Goal: Task Accomplishment & Management: Use online tool/utility

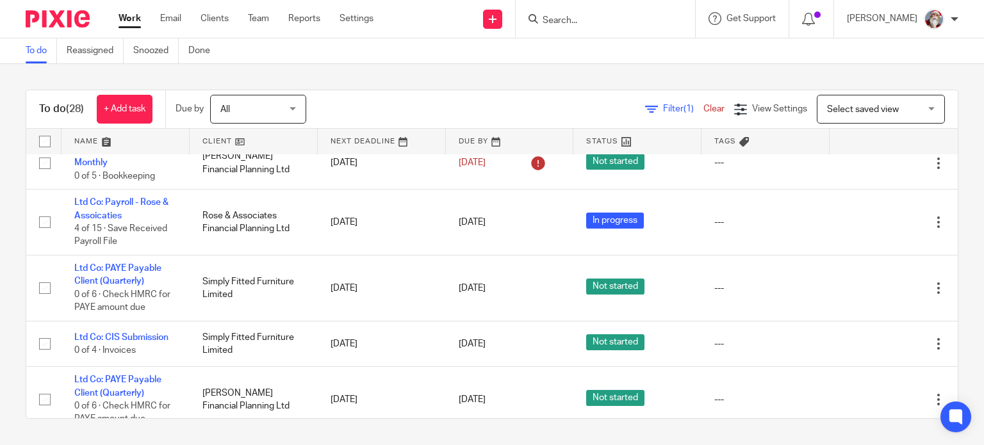
scroll to position [410, 0]
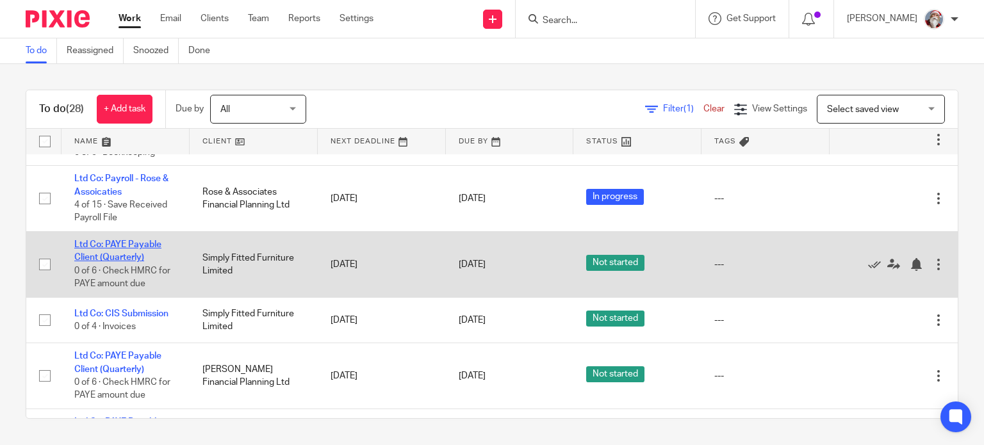
click at [92, 262] on link "Ltd Co: PAYE Payable Client (Quarterly)" at bounding box center [117, 251] width 87 height 22
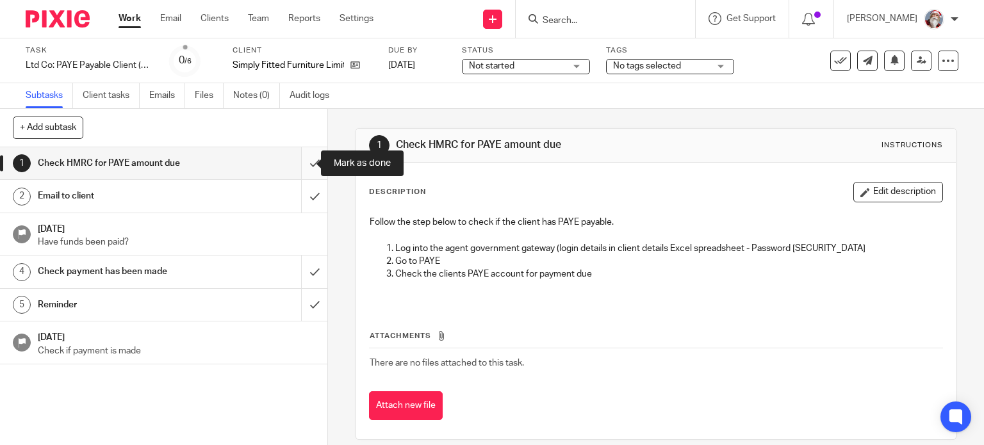
click at [297, 171] on input "submit" at bounding box center [164, 163] width 328 height 32
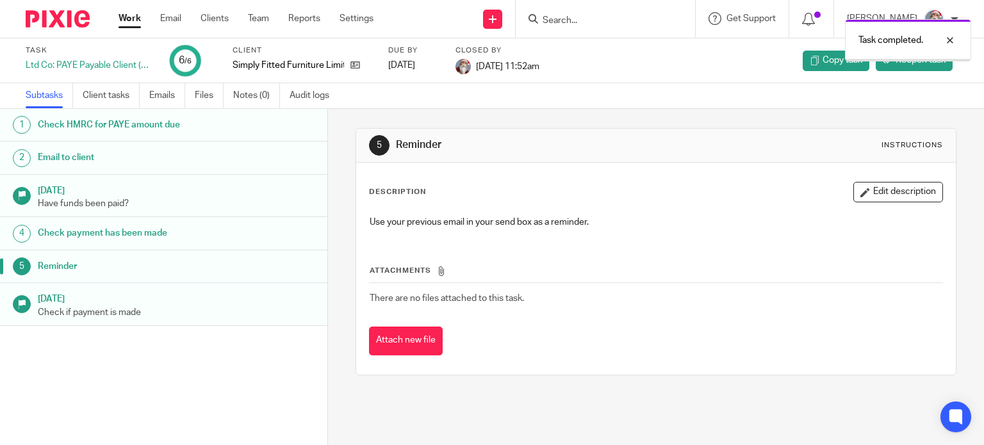
click at [133, 13] on link "Work" at bounding box center [130, 18] width 22 height 13
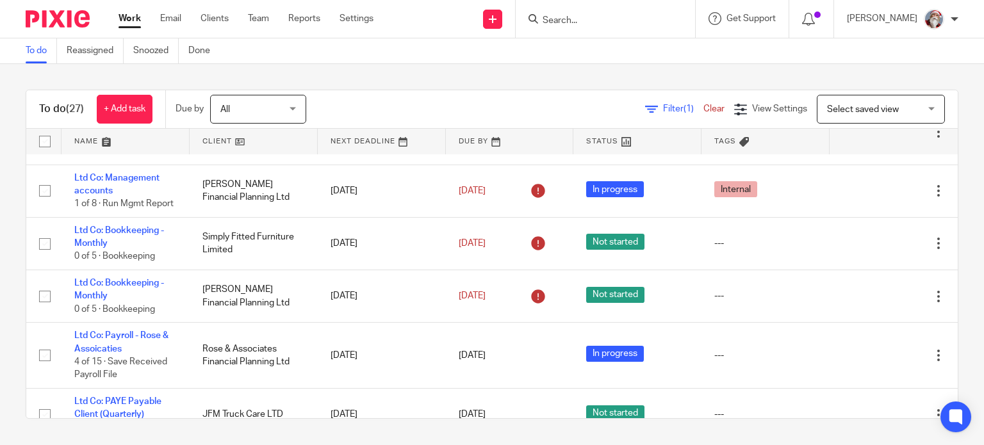
scroll to position [506, 0]
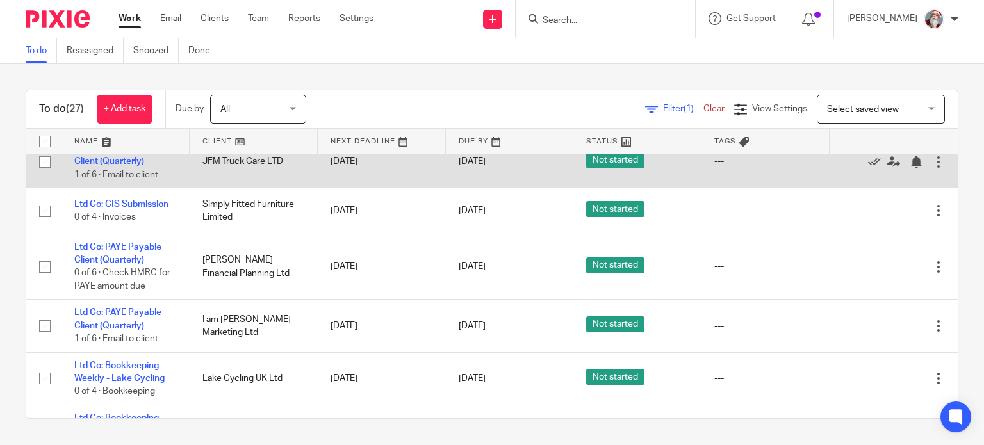
click at [123, 166] on link "Ltd Co: PAYE Payable Client (Quarterly)" at bounding box center [117, 155] width 87 height 22
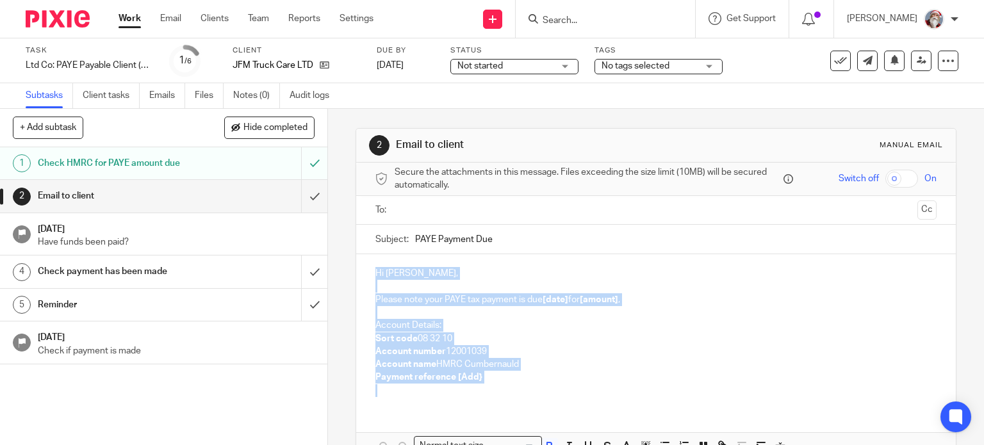
drag, startPoint x: 366, startPoint y: 269, endPoint x: 526, endPoint y: 379, distance: 193.6
click at [522, 386] on div "Hi Jamie, Please note your PAYE tax payment is due [date] for [amount] , Accoun…" at bounding box center [656, 330] width 601 height 153
copy div "Hi Jamie, Please note your PAYE tax payment is due [date] for [amount] , Accoun…"
click at [298, 205] on input "submit" at bounding box center [164, 196] width 328 height 32
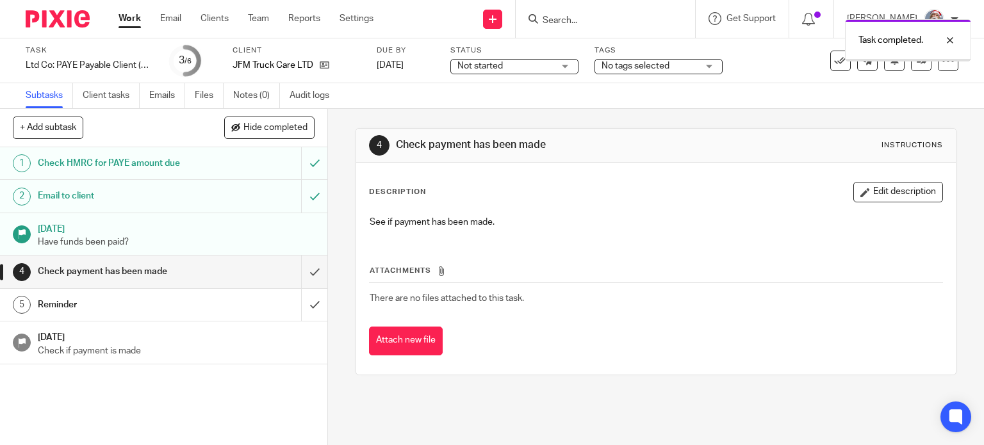
click at [303, 278] on input "submit" at bounding box center [164, 272] width 328 height 32
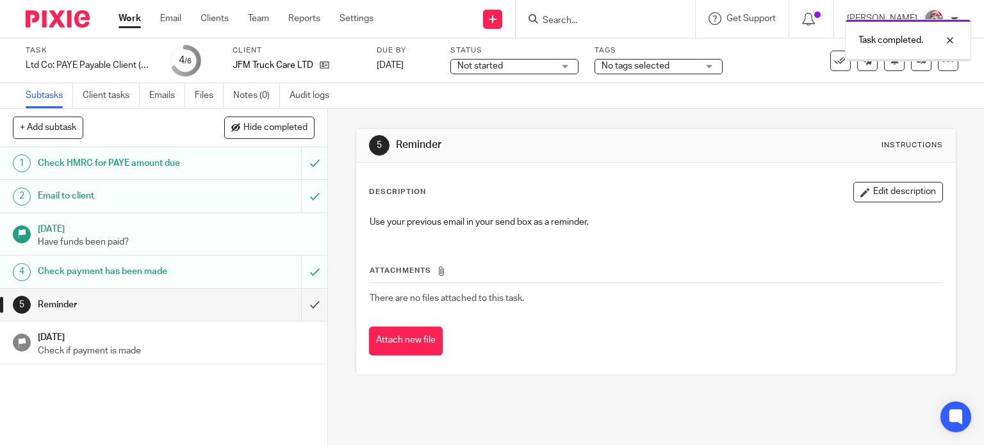
click at [305, 309] on input "submit" at bounding box center [164, 305] width 328 height 32
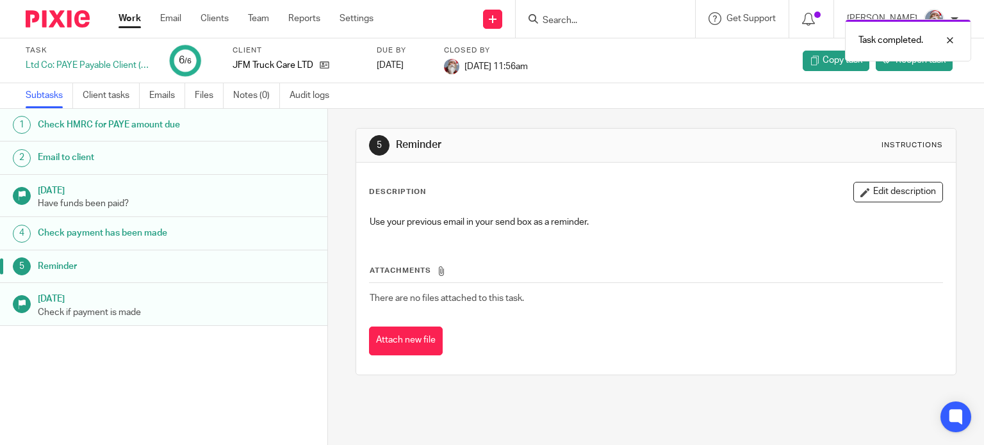
click at [126, 17] on link "Work" at bounding box center [130, 18] width 22 height 13
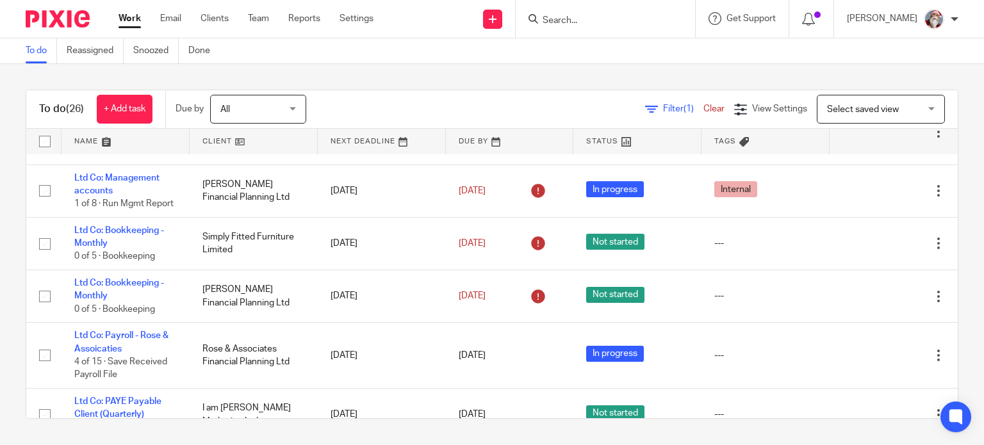
scroll to position [506, 0]
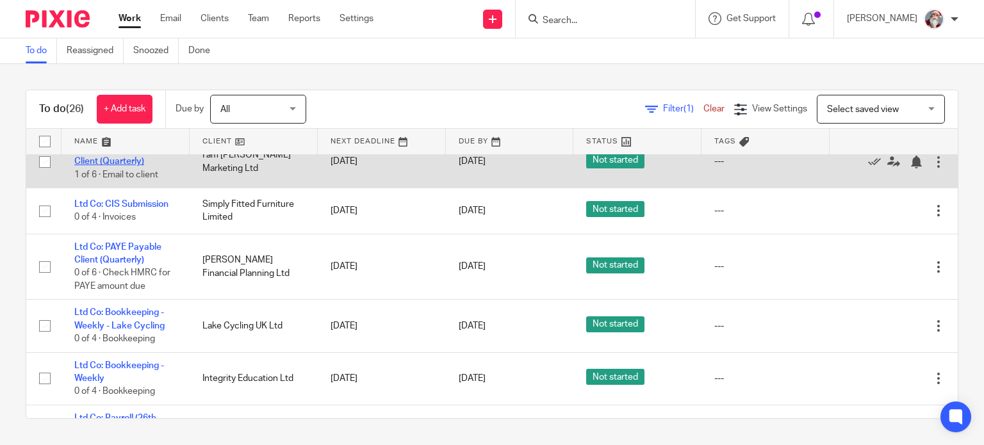
click at [147, 163] on link "Ltd Co: PAYE Payable Client (Quarterly)" at bounding box center [117, 155] width 87 height 22
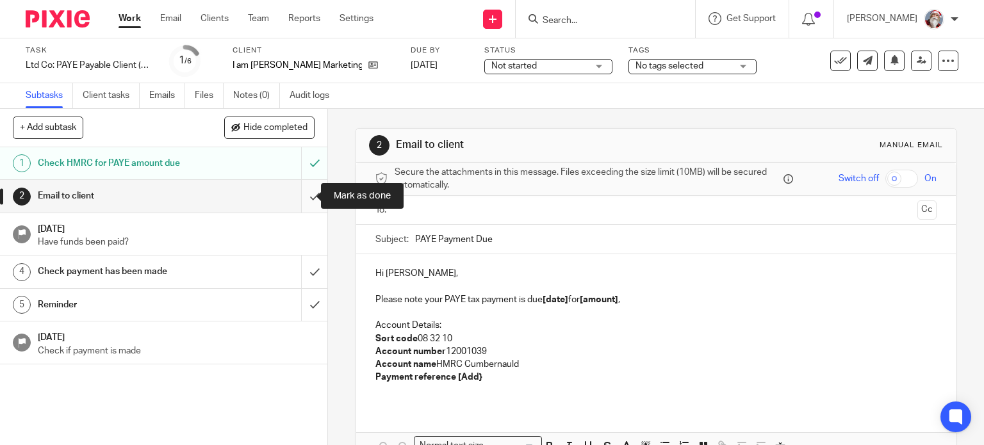
click at [297, 199] on input "submit" at bounding box center [164, 196] width 328 height 32
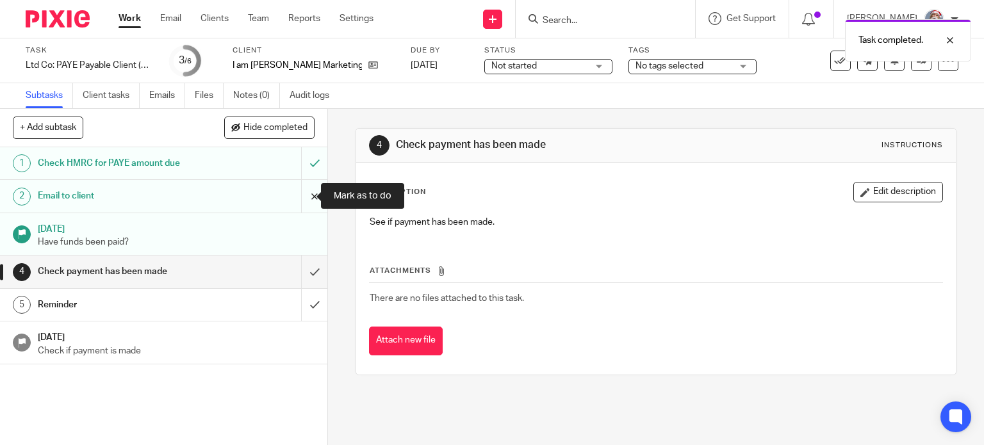
click at [303, 201] on input "submit" at bounding box center [164, 196] width 328 height 32
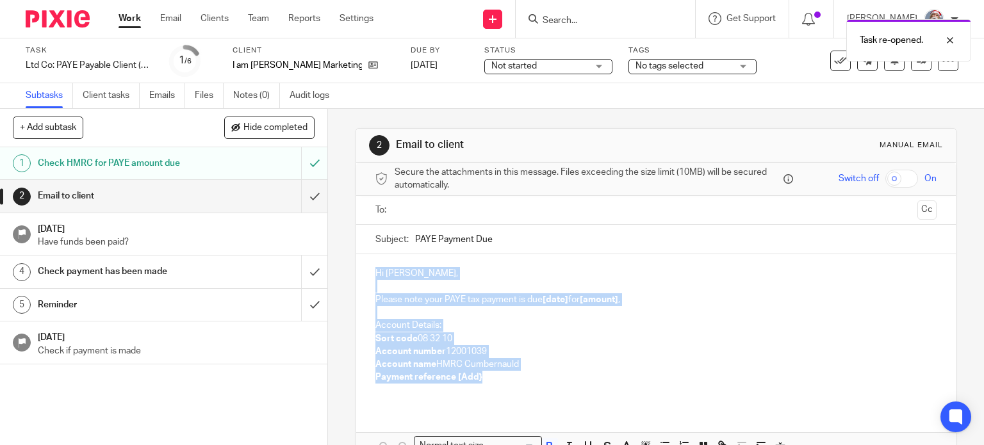
drag, startPoint x: 368, startPoint y: 270, endPoint x: 479, endPoint y: 378, distance: 155.0
click at [479, 378] on div "Hi Emily, Please note your PAYE tax payment is due [date] for [amount] , Accoun…" at bounding box center [656, 330] width 601 height 153
copy div "Hi Emily, Please note your PAYE tax payment is due [date] for [amount] , Accoun…"
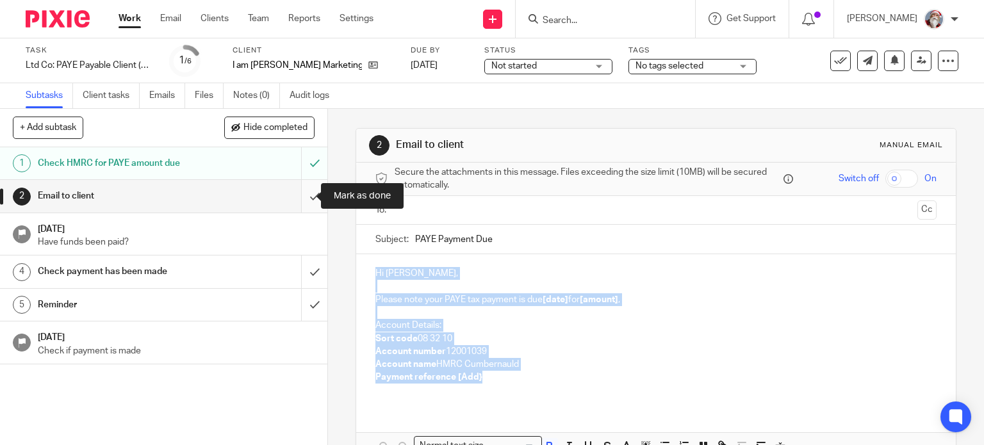
click at [298, 204] on input "submit" at bounding box center [164, 196] width 328 height 32
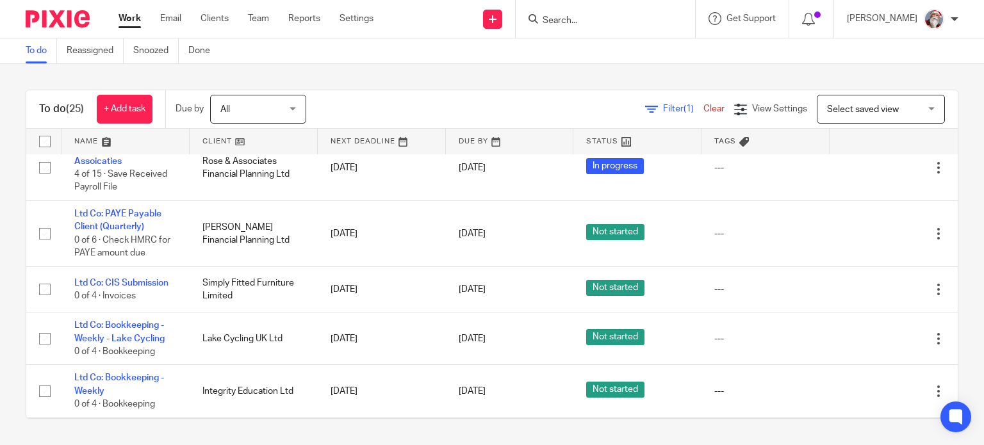
scroll to position [444, 0]
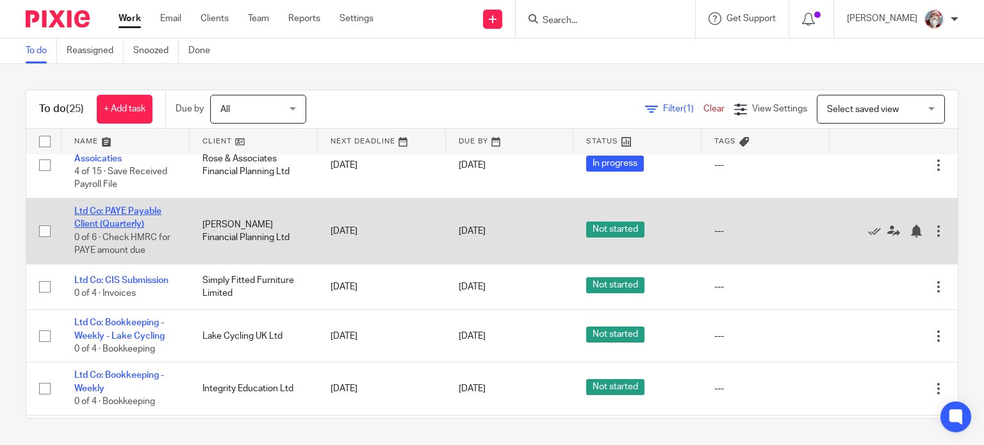
click at [133, 229] on link "Ltd Co: PAYE Payable Client (Quarterly)" at bounding box center [117, 218] width 87 height 22
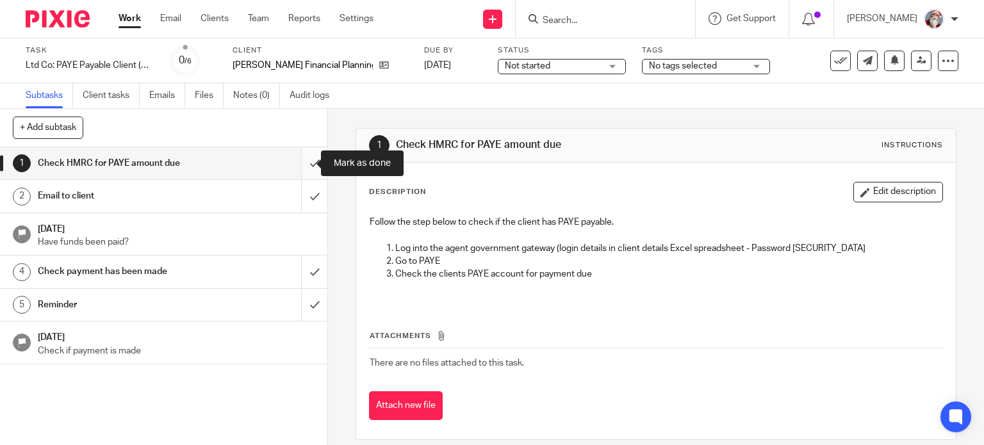
click at [304, 174] on input "submit" at bounding box center [164, 163] width 328 height 32
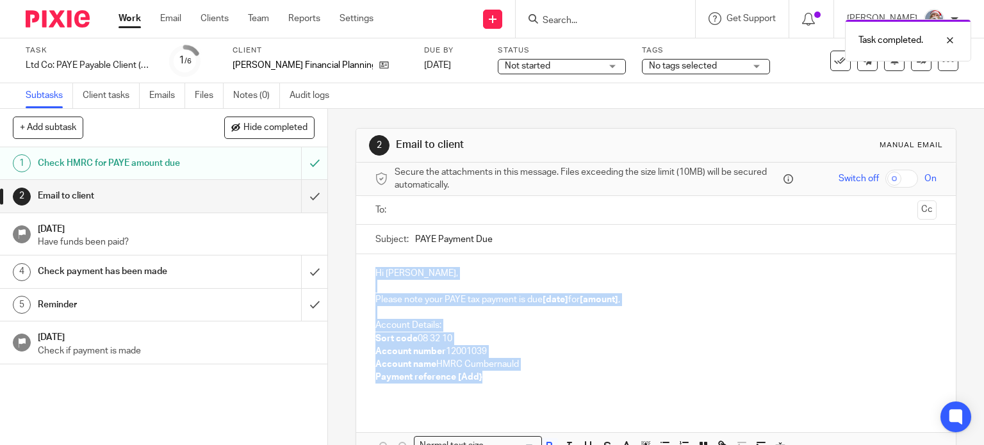
drag, startPoint x: 369, startPoint y: 271, endPoint x: 480, endPoint y: 379, distance: 155.0
click at [480, 379] on div "Hi [PERSON_NAME], Please note your PAYE tax payment is due [date] for [amount] …" at bounding box center [656, 330] width 601 height 153
copy div "Hi [PERSON_NAME], Please note your PAYE tax payment is due [date] for [amount] …"
